Goal: Find contact information: Find contact information

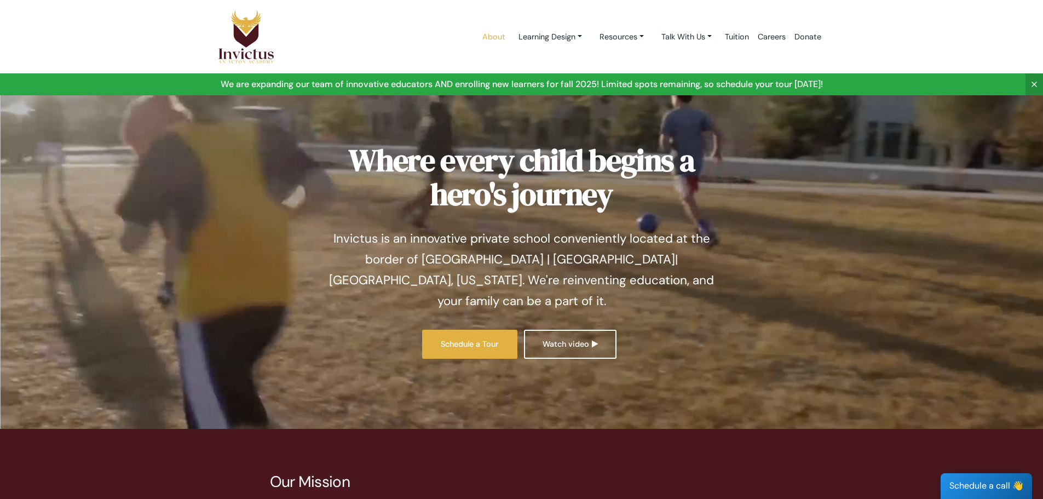
click at [484, 34] on link "About" at bounding box center [494, 37] width 32 height 47
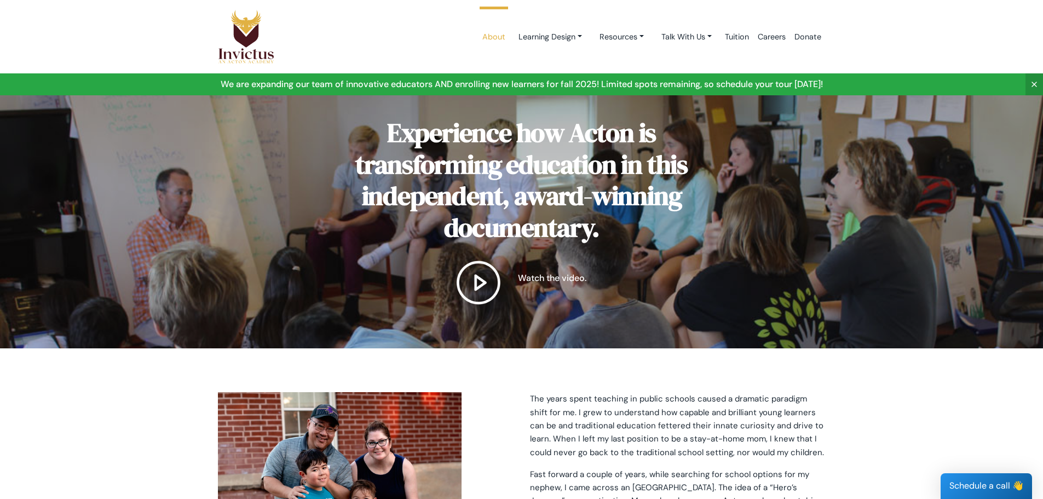
click at [246, 48] on img at bounding box center [246, 36] width 57 height 55
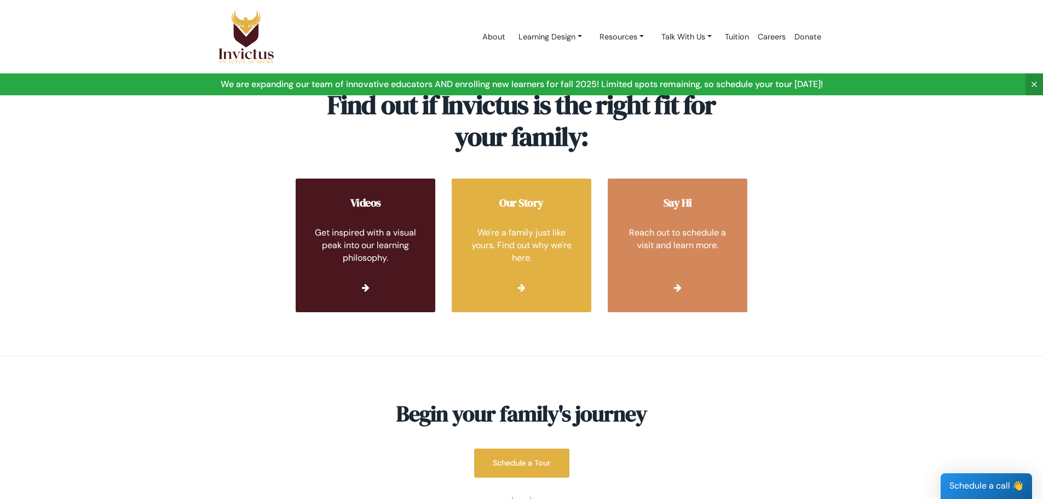
scroll to position [3935, 0]
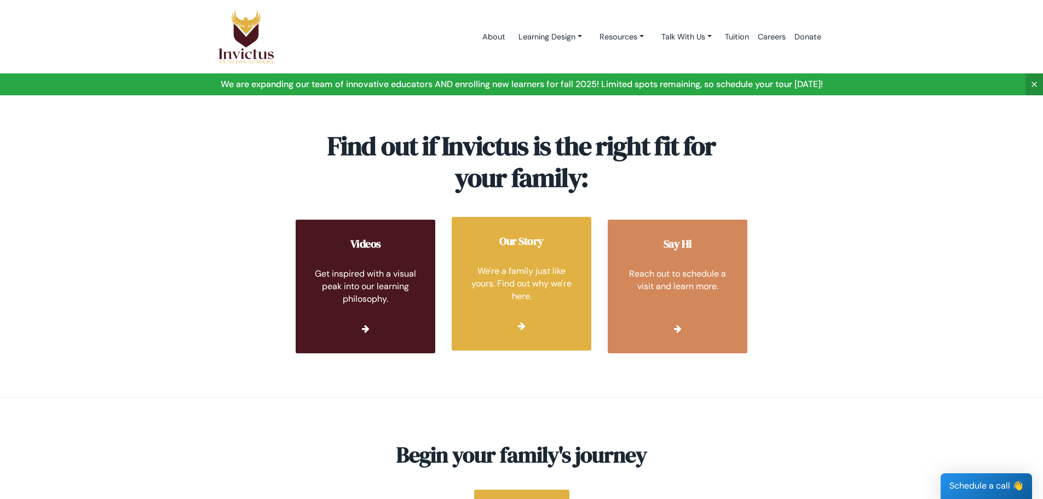
click at [506, 217] on link at bounding box center [522, 284] width 140 height 134
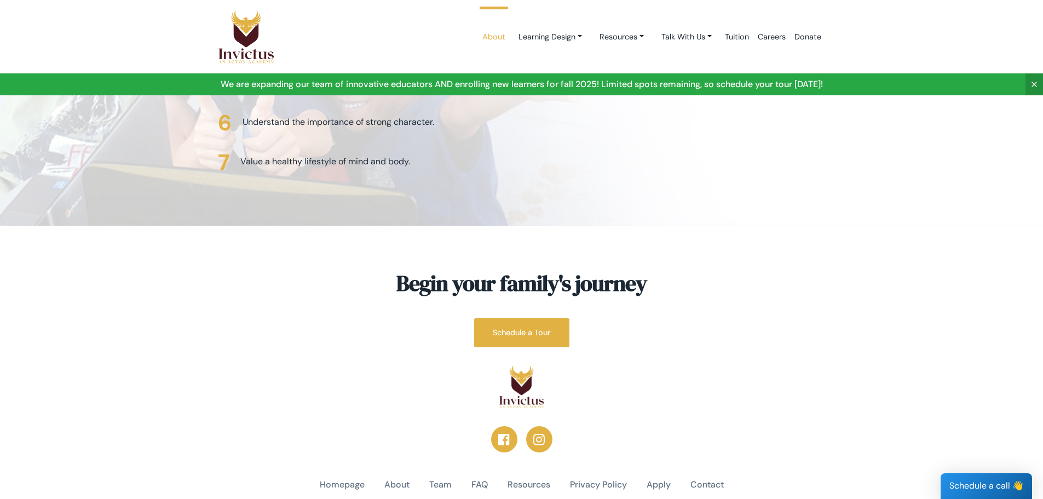
scroll to position [2771, 0]
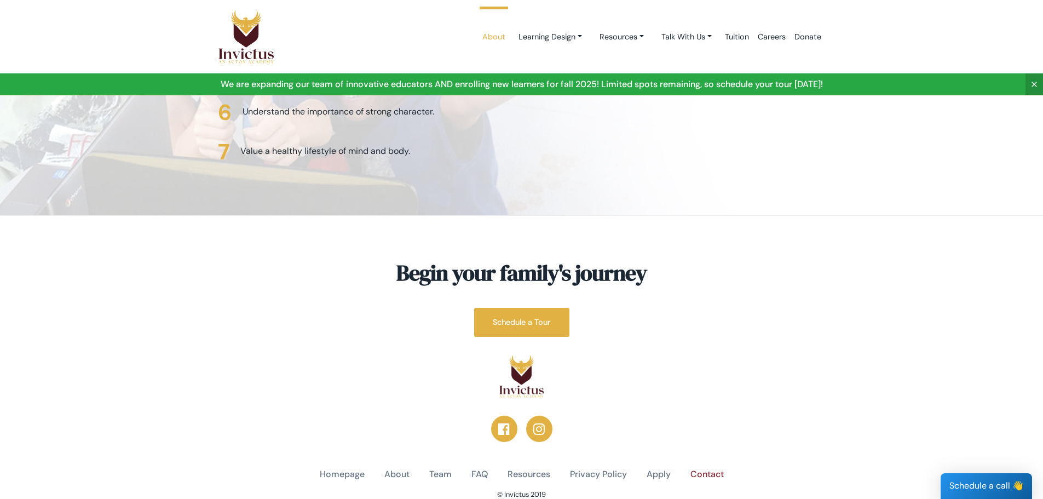
click at [705, 468] on link "Contact" at bounding box center [707, 474] width 33 height 13
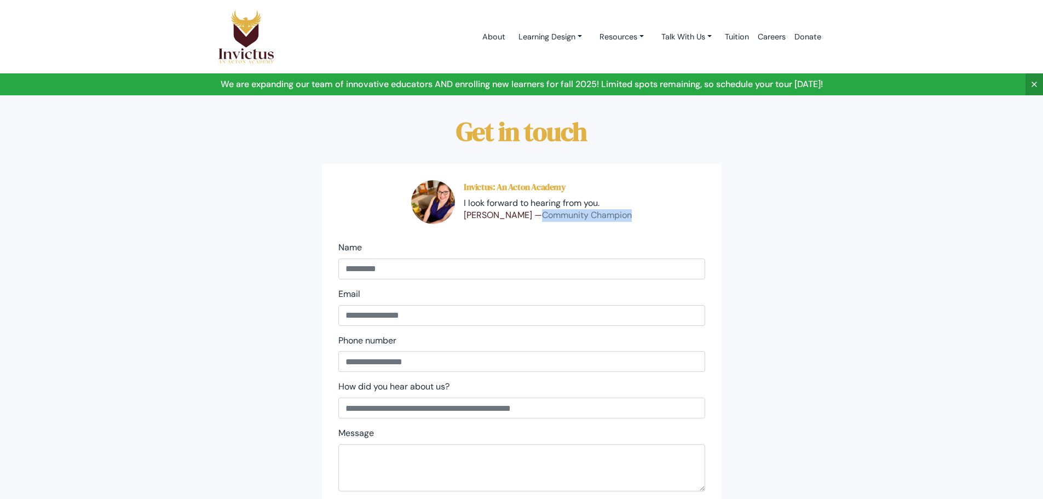
drag, startPoint x: 530, startPoint y: 216, endPoint x: 621, endPoint y: 217, distance: 90.9
click at [621, 217] on div "Invictus: An Acton Academy I look forward to hearing from you. [PERSON_NAME] — …" at bounding box center [521, 202] width 367 height 44
copy span "Community Champion"
